Goal: Answer question/provide support

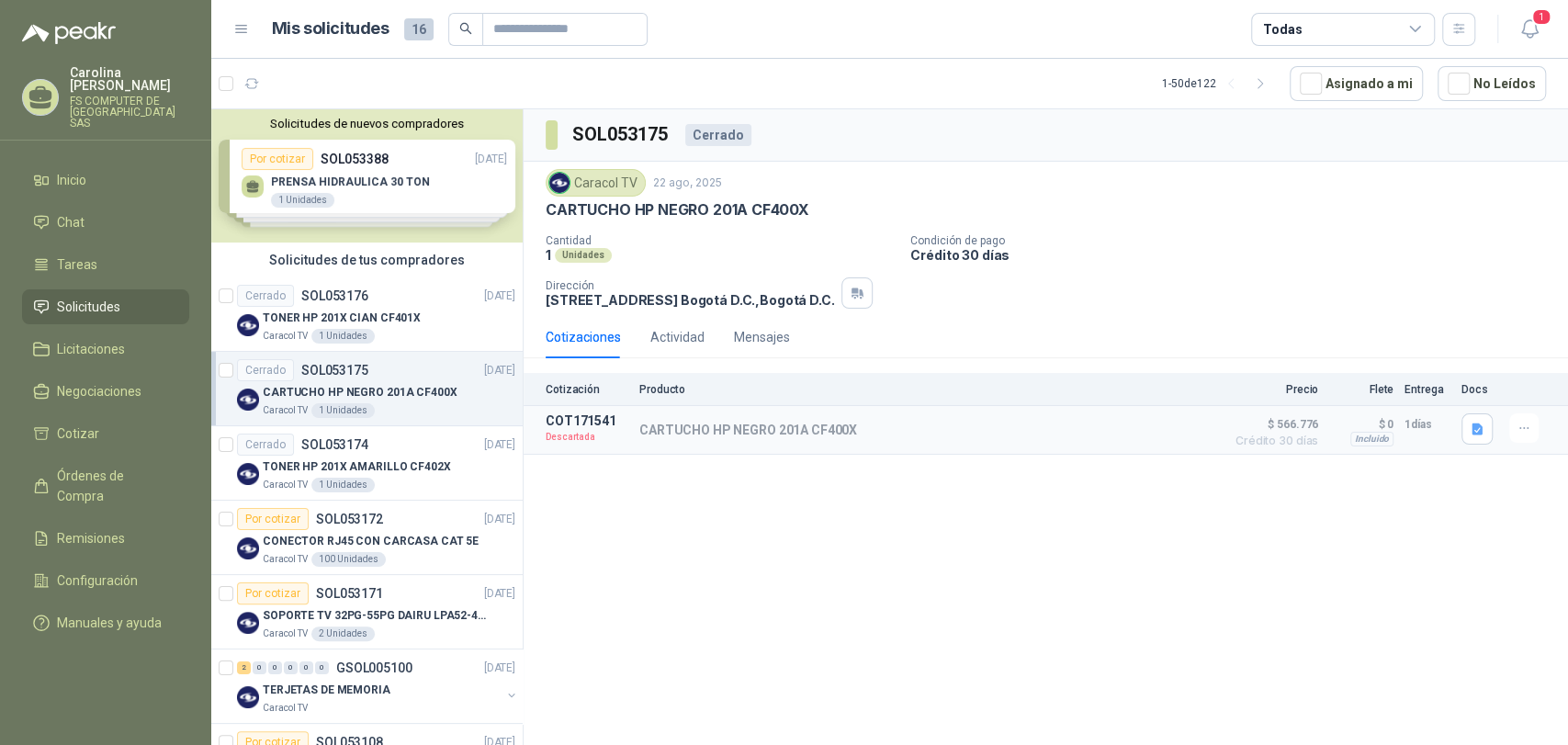
click at [1545, 22] on span "1" at bounding box center [1541, 17] width 20 height 17
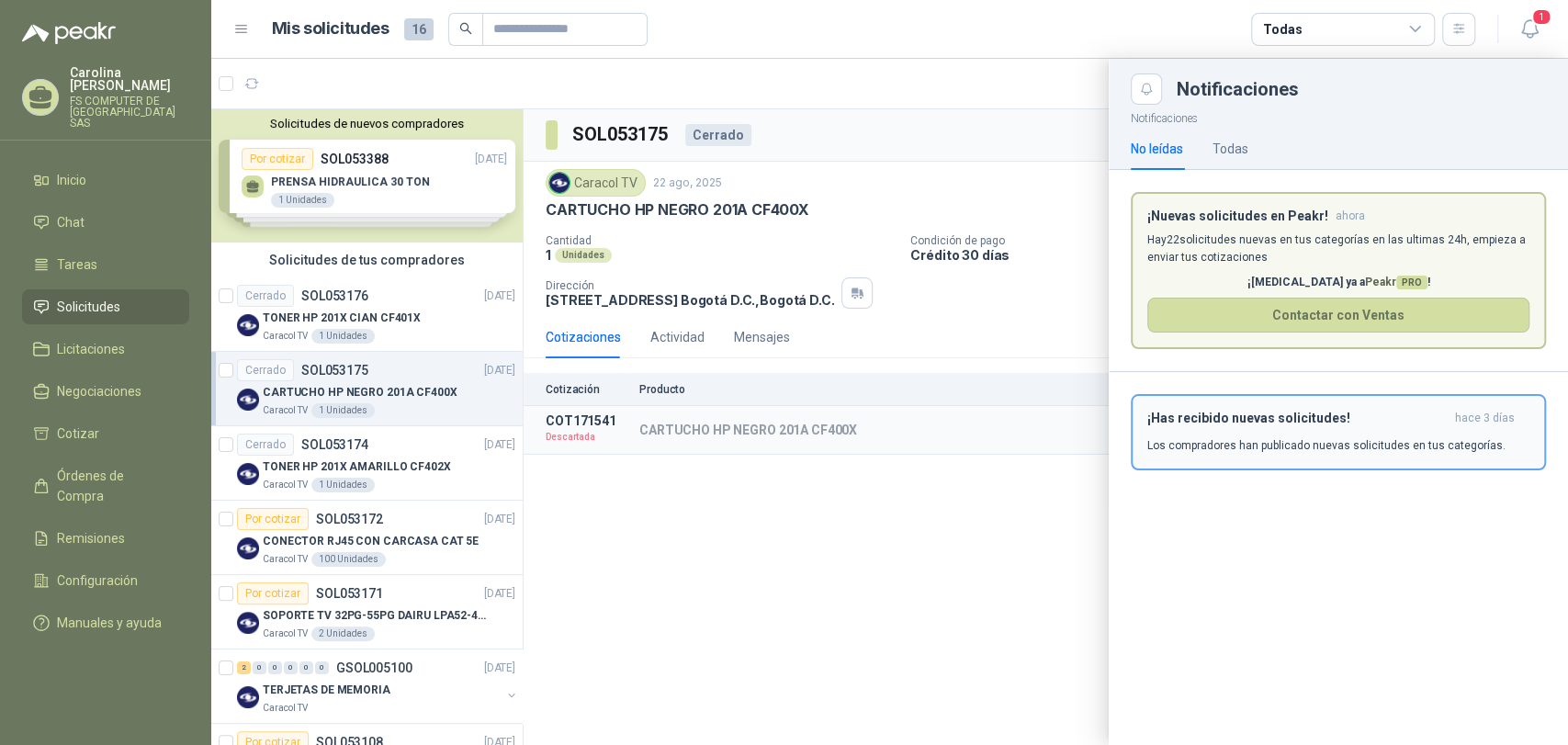
click at [1265, 457] on button "¡Has recibido nuevas solicitudes! hace 3 [PERSON_NAME] Los compradores han publ…" at bounding box center [1338, 432] width 415 height 76
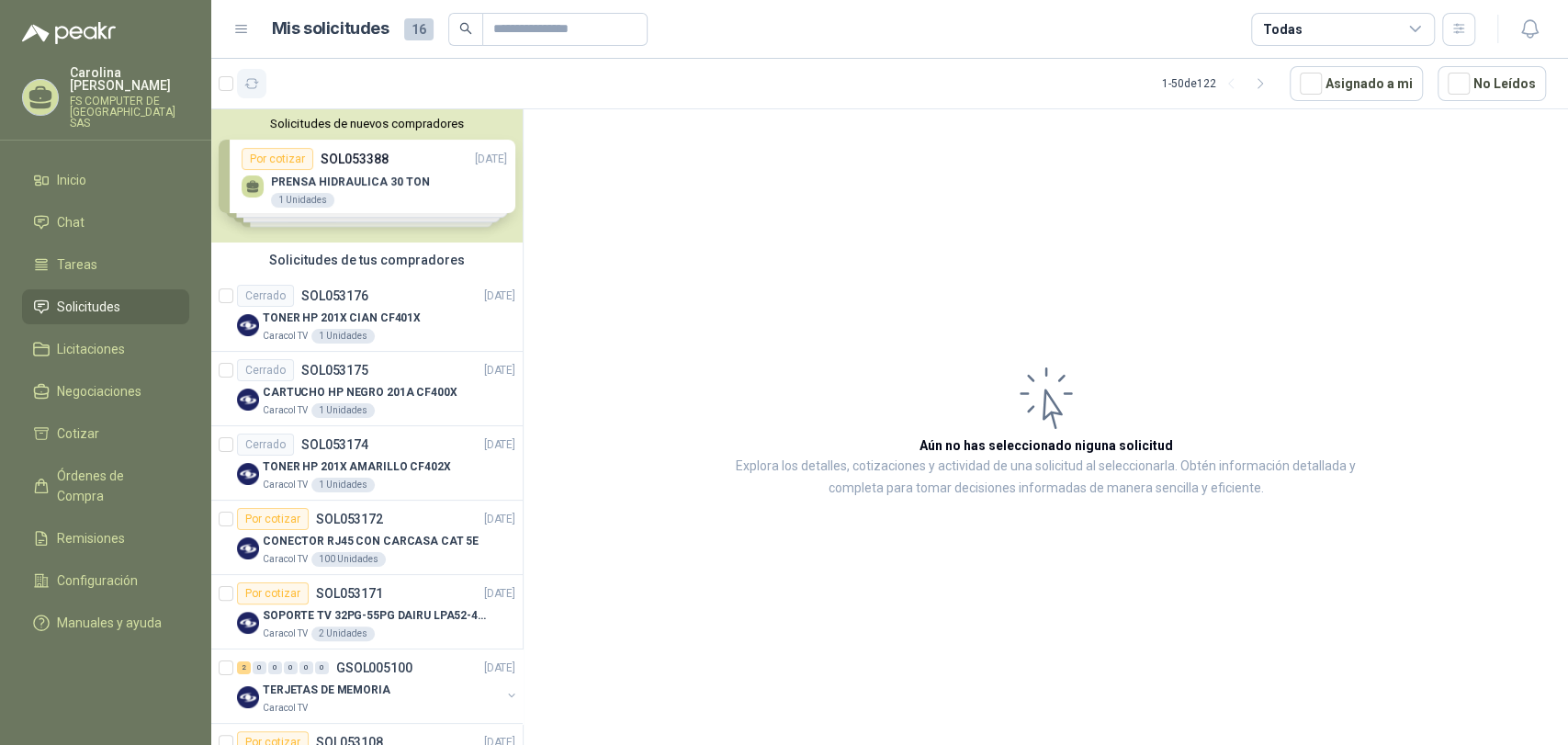
click at [264, 83] on button "button" at bounding box center [251, 84] width 30 height 30
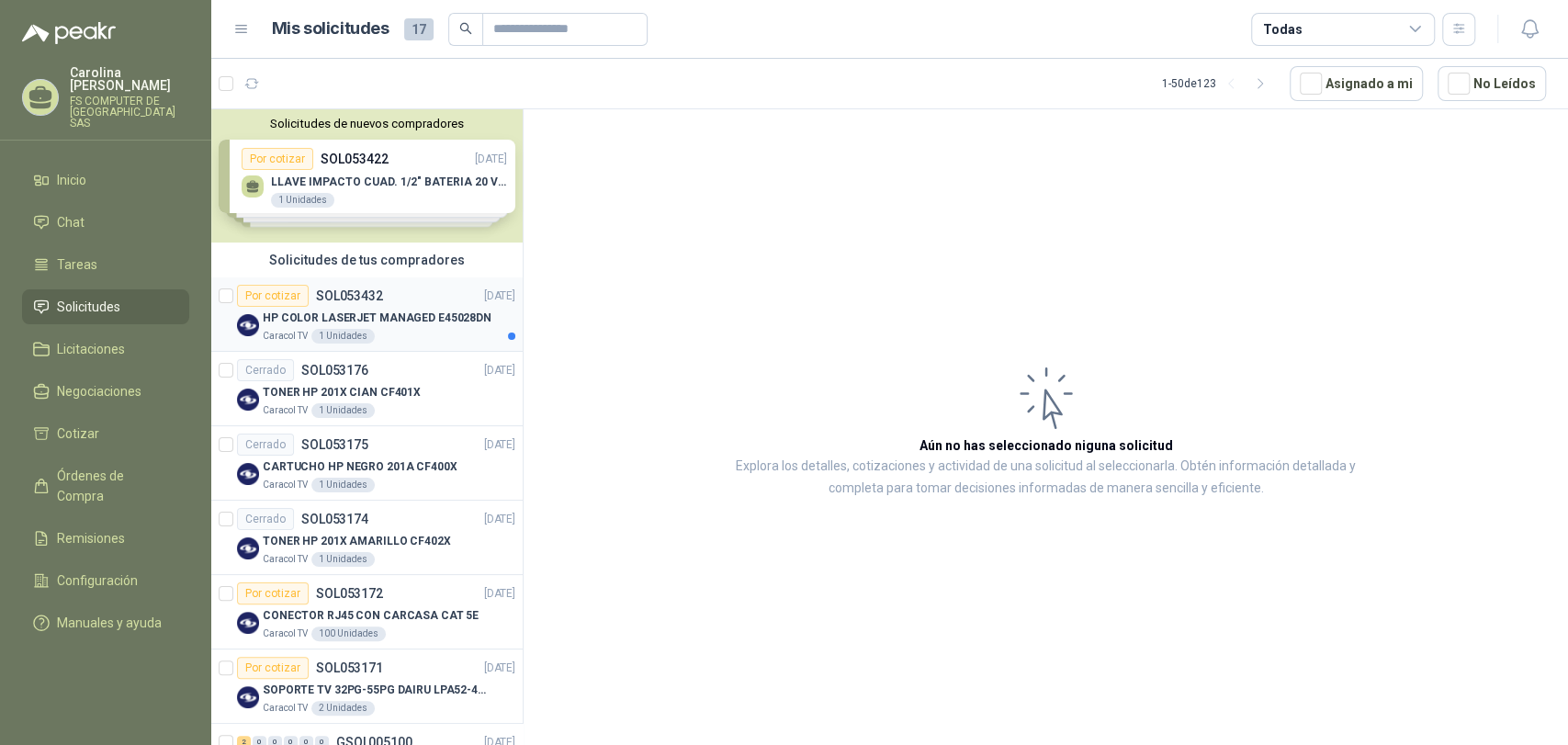
click at [411, 324] on p "HP COLOR LASERJET MANAGED E45028DN" at bounding box center [377, 318] width 229 height 17
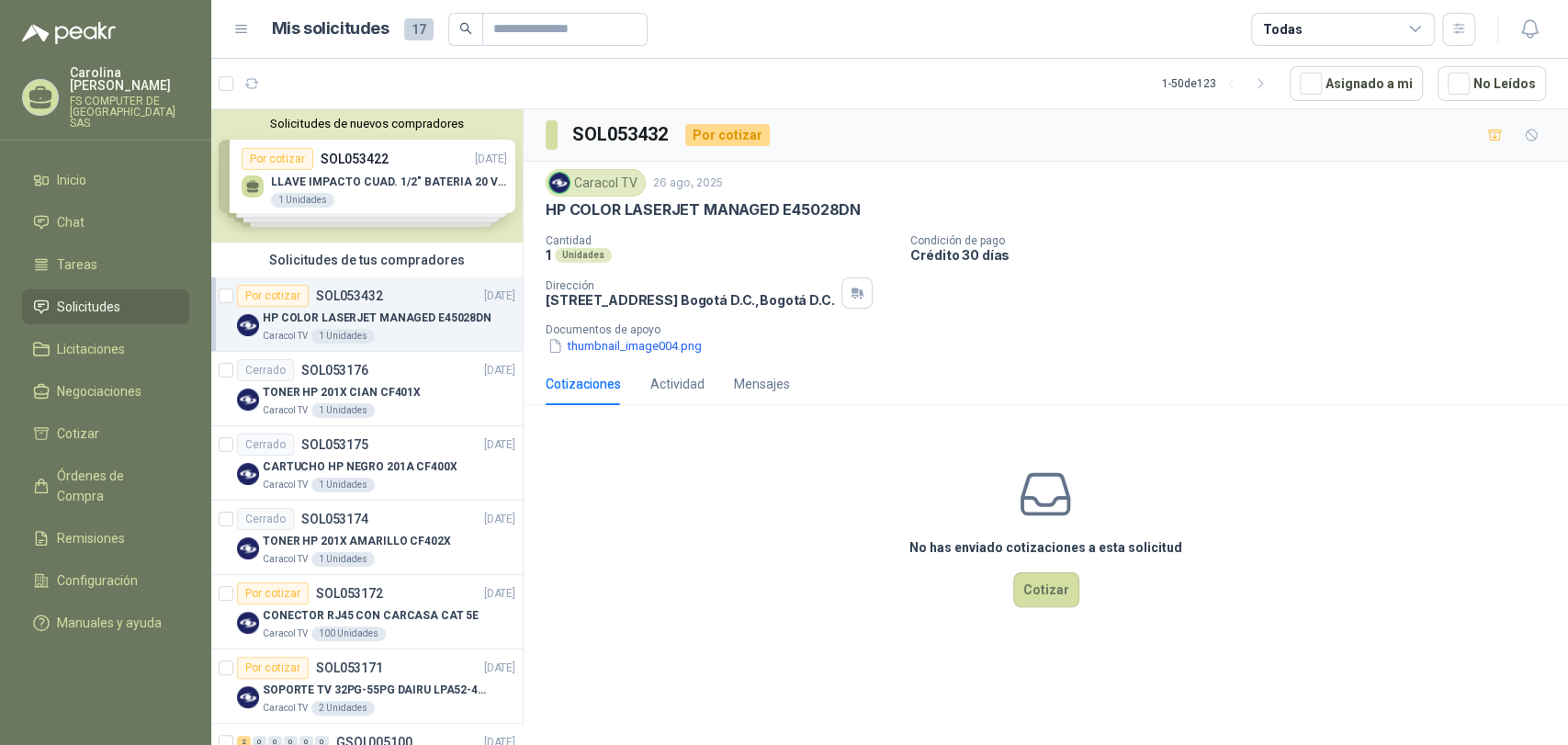
click at [995, 462] on div "No has enviado cotizaciones a esta solicitud Cotizar" at bounding box center [1046, 537] width 1044 height 235
click at [678, 345] on button "thumbnail_image004.png" at bounding box center [624, 346] width 158 height 19
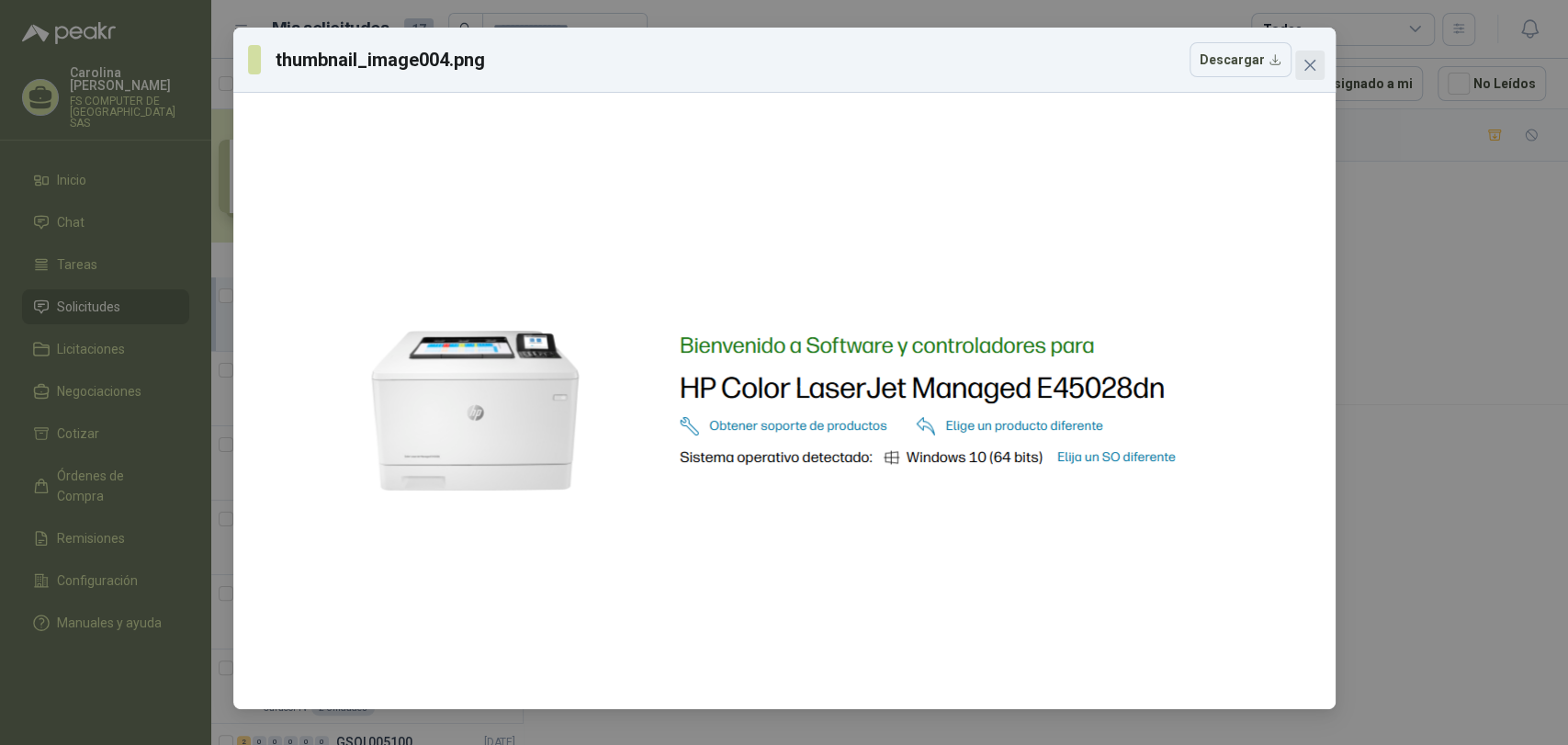
click at [1306, 55] on button "Close" at bounding box center [1309, 65] width 30 height 30
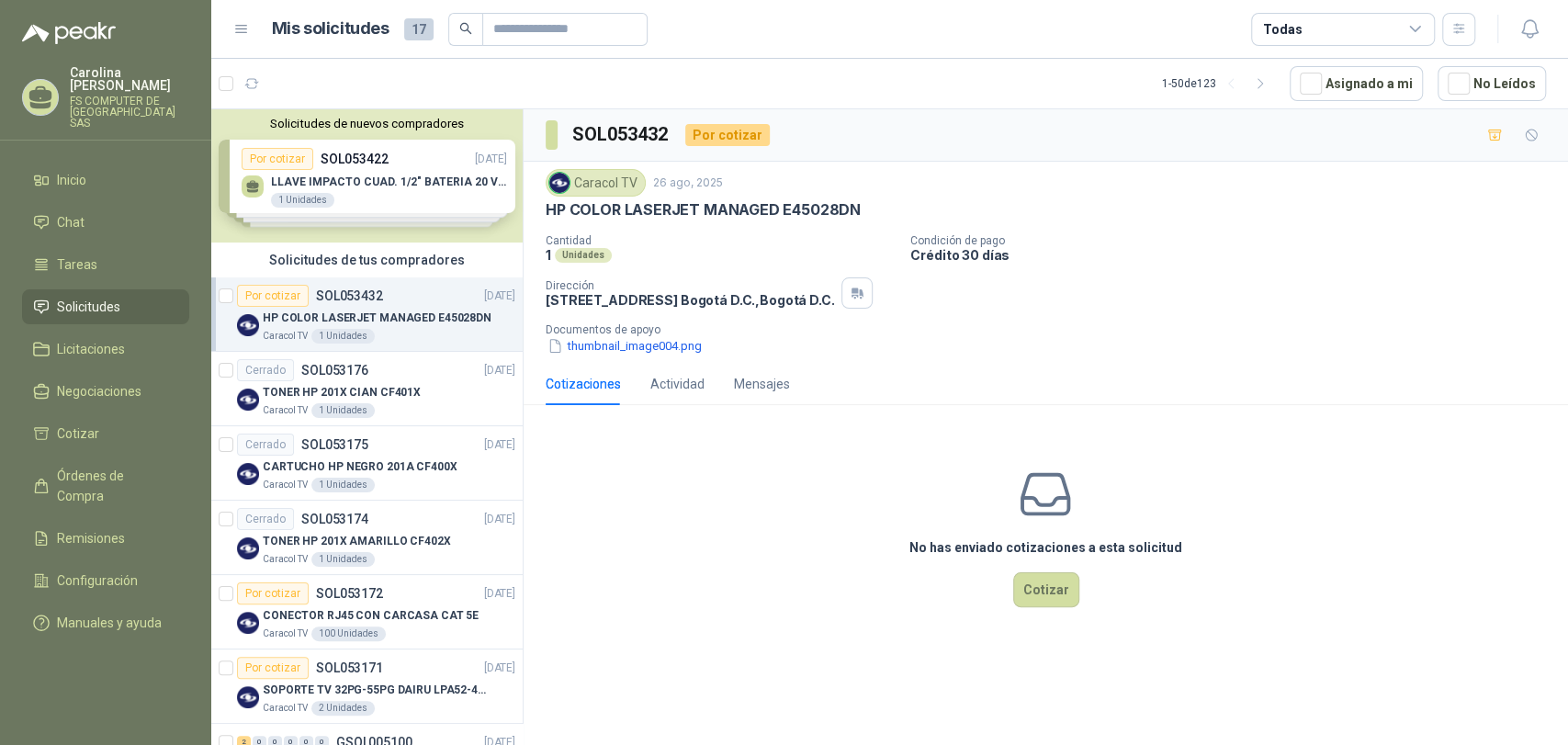
click at [808, 210] on p "HP COLOR LASERJET MANAGED E45028DN" at bounding box center [703, 210] width 315 height 19
copy p "E45028DN"
